Goal: Book appointment/travel/reservation

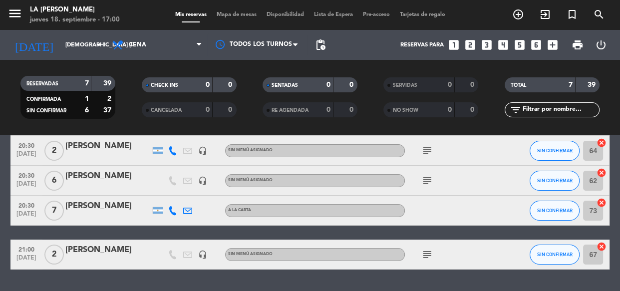
scroll to position [136, 0]
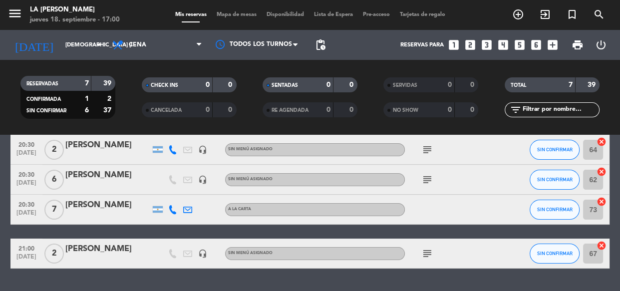
click at [398, 211] on div "A LA CARTA" at bounding box center [315, 209] width 180 height 13
click at [117, 214] on div at bounding box center [107, 216] width 85 height 8
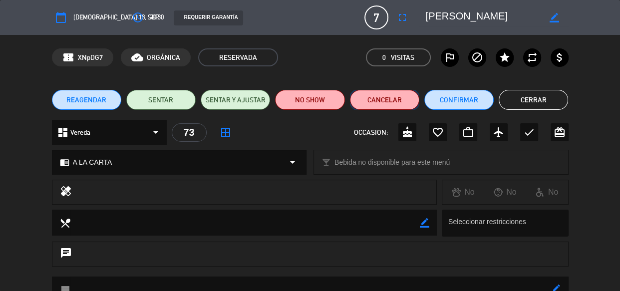
click at [383, 101] on button "Cancelar" at bounding box center [384, 100] width 69 height 20
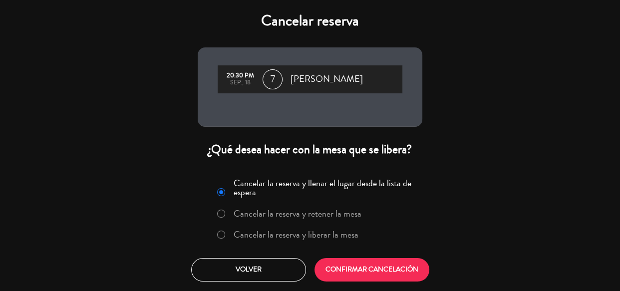
click at [281, 231] on label "Cancelar la reserva y liberar la mesa" at bounding box center [295, 234] width 125 height 9
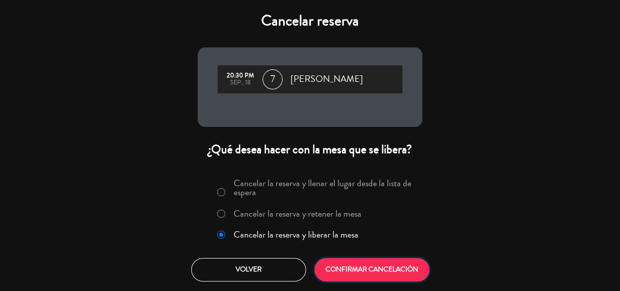
click at [396, 277] on button "CONFIRMAR CANCELACIÓN" at bounding box center [371, 269] width 115 height 23
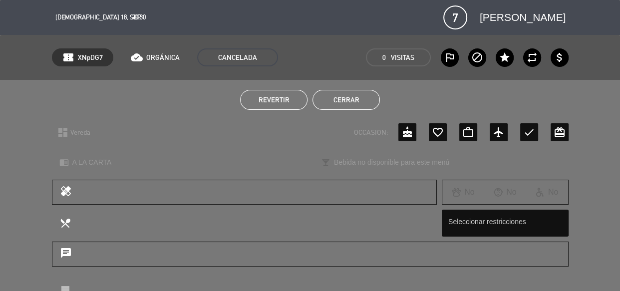
scroll to position [133, 0]
click at [347, 101] on button "Cerrar" at bounding box center [345, 100] width 67 height 20
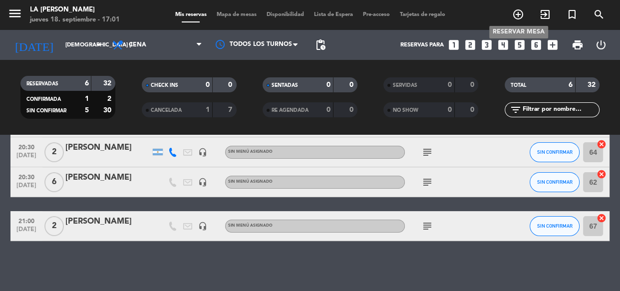
click at [516, 20] on icon "add_circle_outline" at bounding box center [518, 14] width 12 height 12
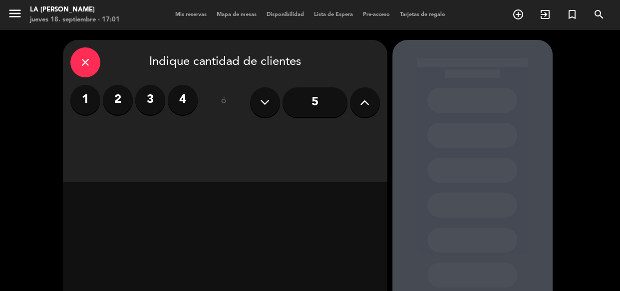
click at [77, 66] on div "close" at bounding box center [85, 62] width 30 height 30
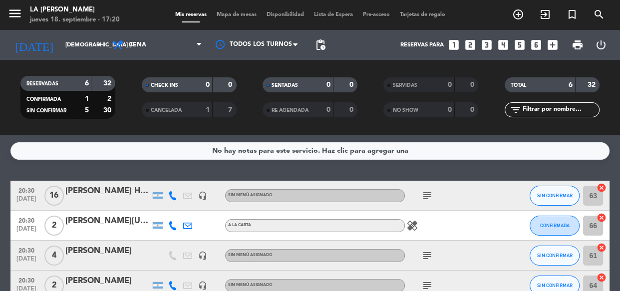
click at [534, 45] on icon "looks_6" at bounding box center [535, 44] width 13 height 13
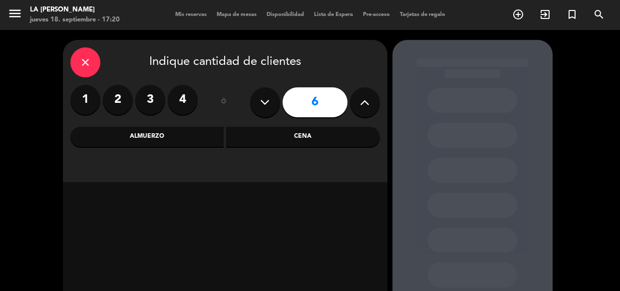
click at [281, 140] on div "Cena" at bounding box center [303, 137] width 154 height 20
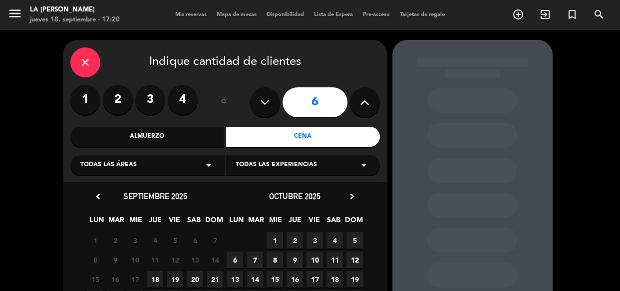
click at [155, 279] on span "18" at bounding box center [155, 279] width 16 height 16
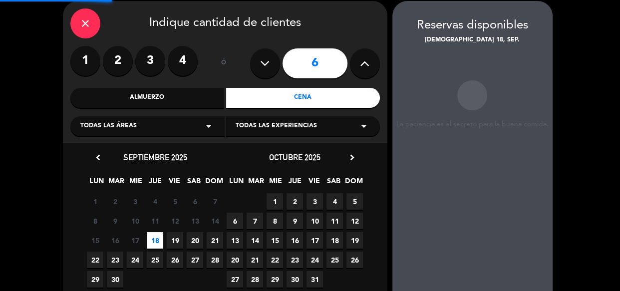
scroll to position [40, 0]
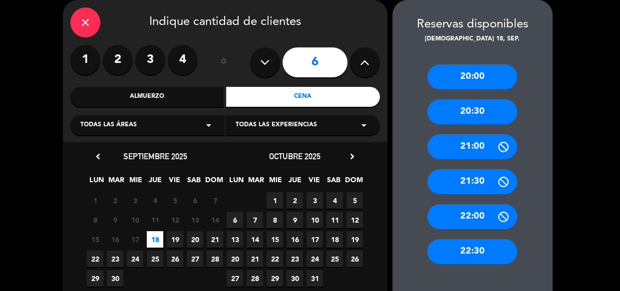
click at [472, 109] on div "20:30" at bounding box center [472, 111] width 90 height 25
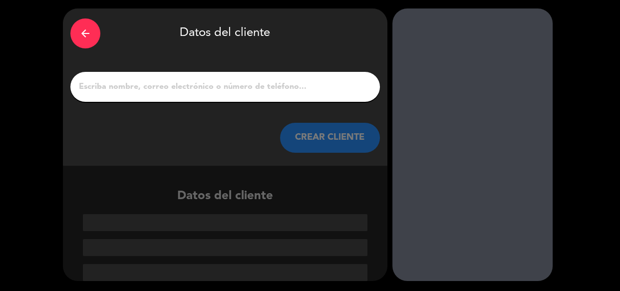
click at [177, 87] on input "1" at bounding box center [225, 87] width 294 height 14
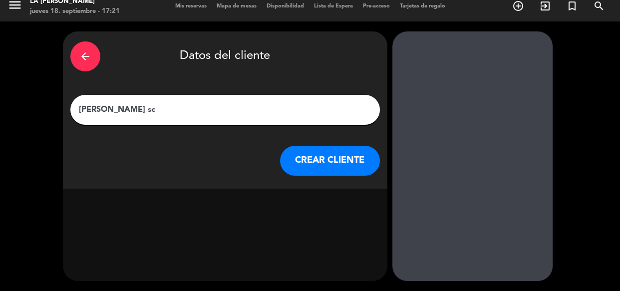
scroll to position [8, 0]
type input "[PERSON_NAME]"
click at [324, 166] on button "CREAR CLIENTE" at bounding box center [330, 161] width 100 height 30
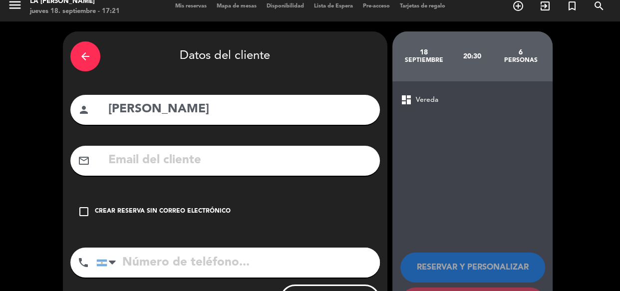
click at [166, 265] on input "tel" at bounding box center [237, 262] width 283 height 30
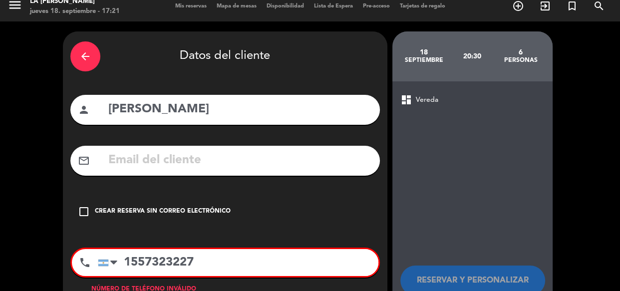
click at [133, 265] on input "1557323227" at bounding box center [238, 262] width 280 height 27
click at [139, 260] on input "1557323227" at bounding box center [238, 262] width 280 height 27
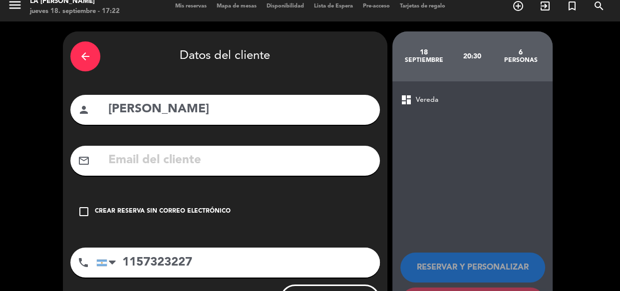
type input "1157323227"
click at [203, 205] on div "check_box_outline_blank Crear reserva sin correo electrónico" at bounding box center [224, 212] width 309 height 30
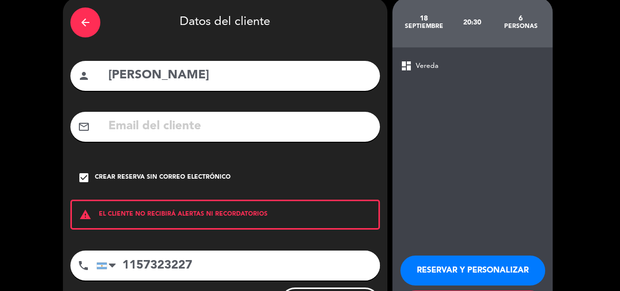
scroll to position [94, 0]
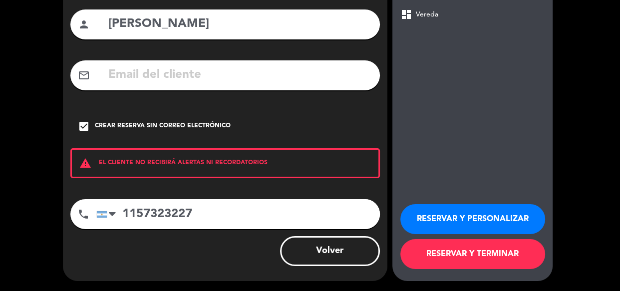
click at [474, 219] on button "RESERVAR Y PERSONALIZAR" at bounding box center [472, 219] width 145 height 30
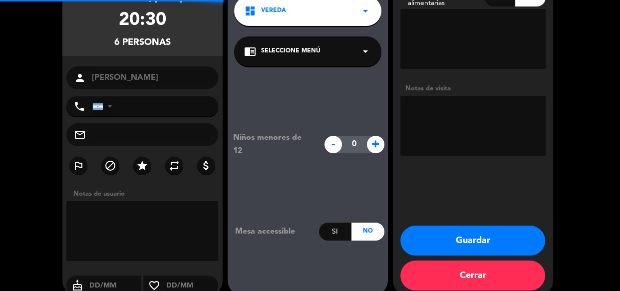
type input "[PHONE_NUMBER]"
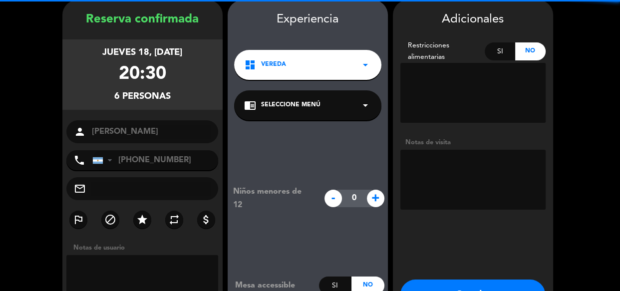
scroll to position [108, 0]
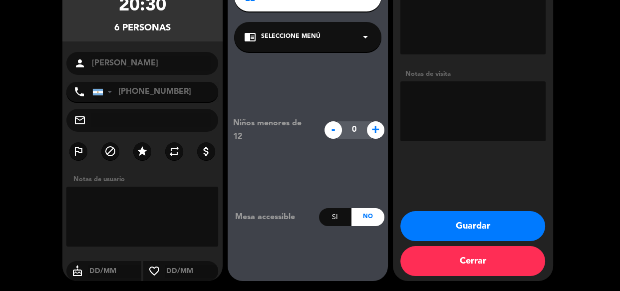
drag, startPoint x: 128, startPoint y: 219, endPoint x: 130, endPoint y: 210, distance: 9.1
click at [130, 214] on textarea at bounding box center [142, 217] width 152 height 60
type textarea "a"
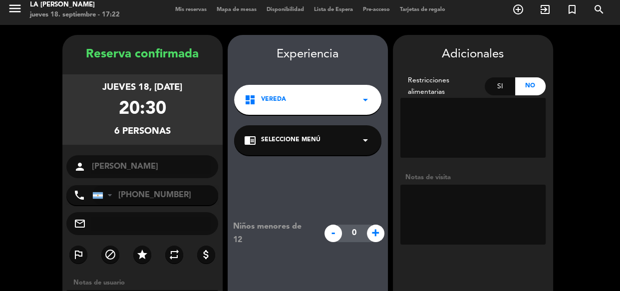
scroll to position [0, 0]
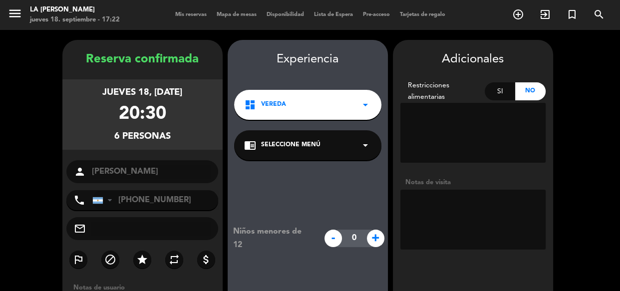
type textarea "AFUERA"
click at [448, 216] on textarea at bounding box center [472, 220] width 145 height 60
type textarea "AFUERA"
click at [489, 144] on textarea at bounding box center [472, 133] width 145 height 60
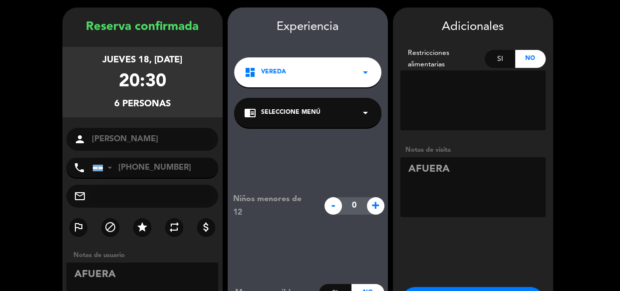
scroll to position [108, 0]
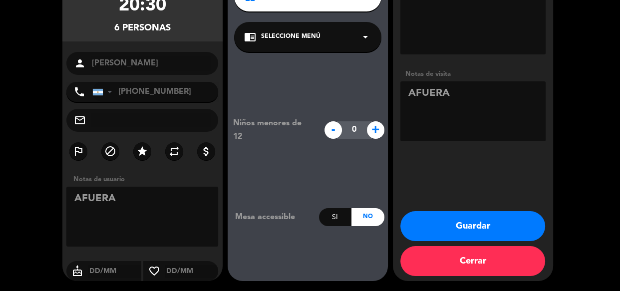
click at [483, 229] on button "Guardar" at bounding box center [472, 226] width 145 height 30
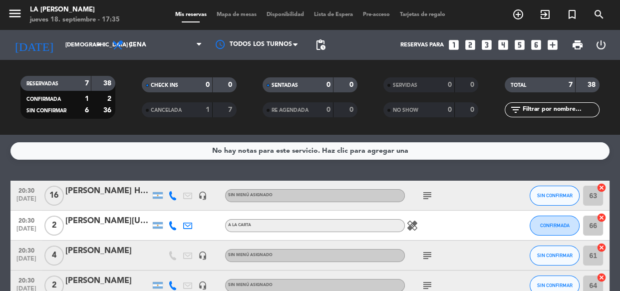
click at [112, 187] on div "[PERSON_NAME] HERMANOS" at bounding box center [107, 191] width 85 height 13
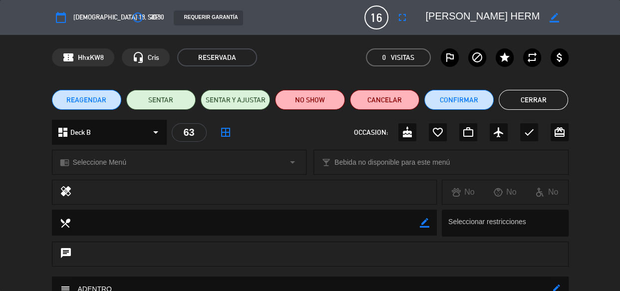
click at [74, 17] on span "[DEMOGRAPHIC_DATA] 18, sep." at bounding box center [116, 17] width 86 height 11
click at [81, 14] on span "[DEMOGRAPHIC_DATA] 18, sep." at bounding box center [116, 17] width 86 height 11
